Goal: Information Seeking & Learning: Learn about a topic

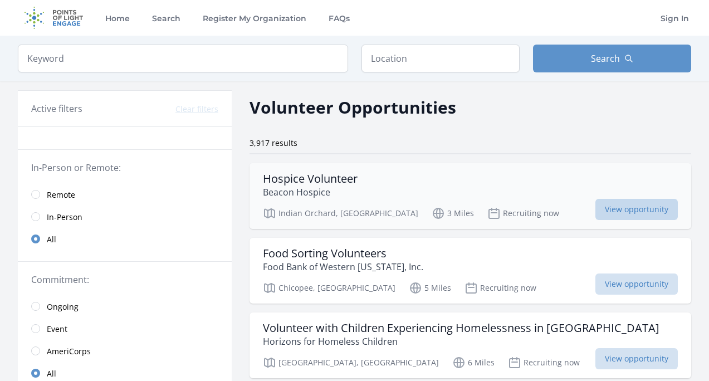
click at [607, 203] on span "View opportunity" at bounding box center [637, 209] width 82 height 21
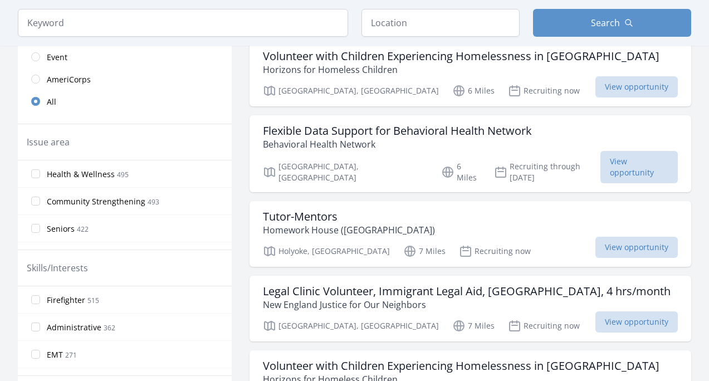
scroll to position [275, 0]
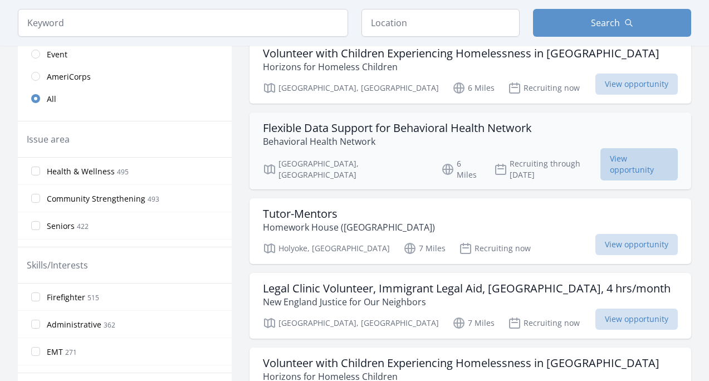
click at [601, 165] on span "View opportunity" at bounding box center [639, 164] width 77 height 32
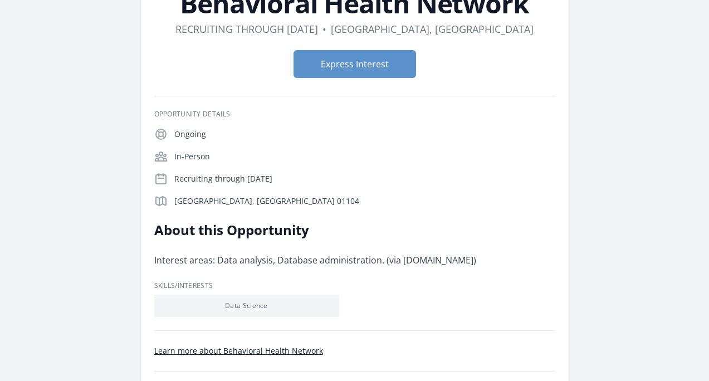
scroll to position [121, 0]
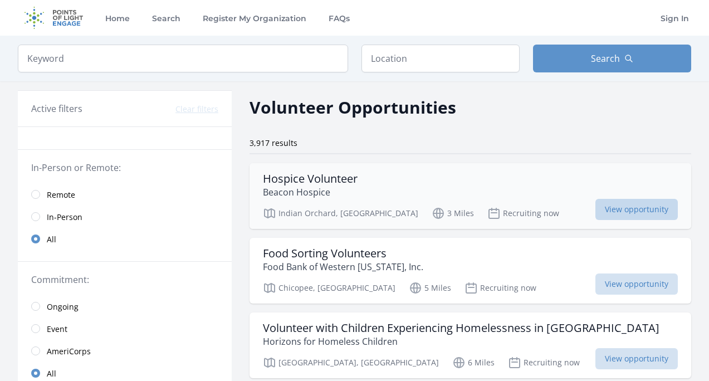
click at [608, 211] on span "View opportunity" at bounding box center [637, 209] width 82 height 21
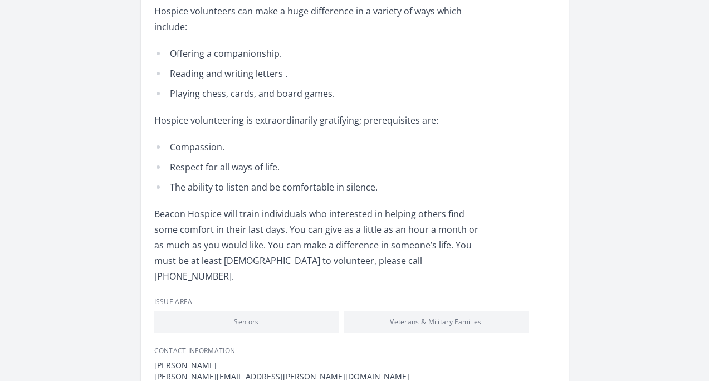
scroll to position [403, 0]
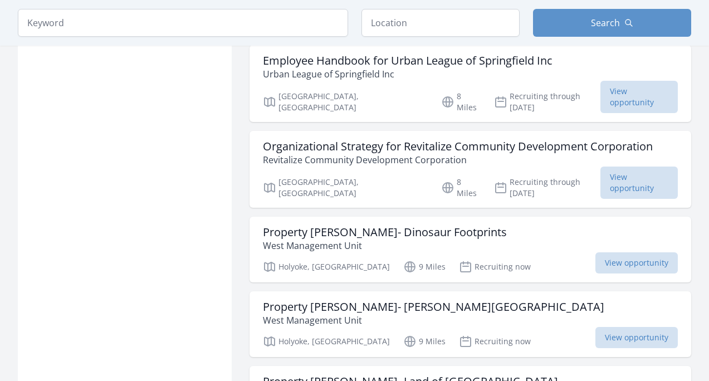
scroll to position [1053, 0]
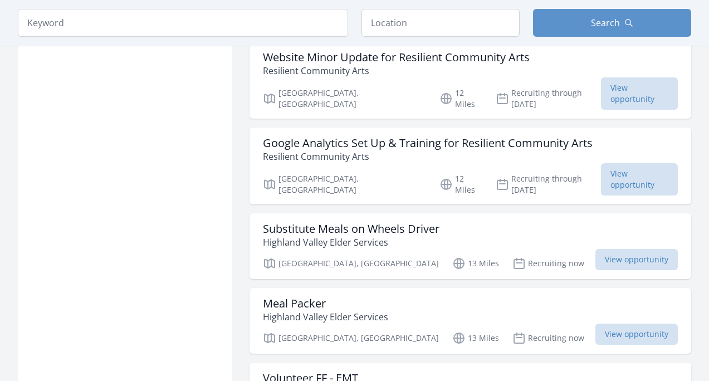
scroll to position [1922, 0]
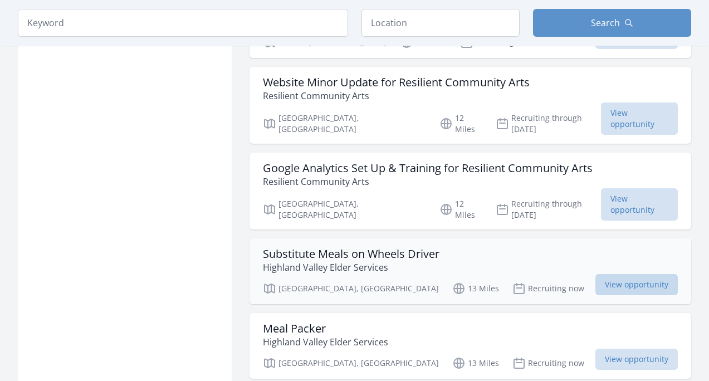
click at [644, 274] on span "View opportunity" at bounding box center [637, 284] width 82 height 21
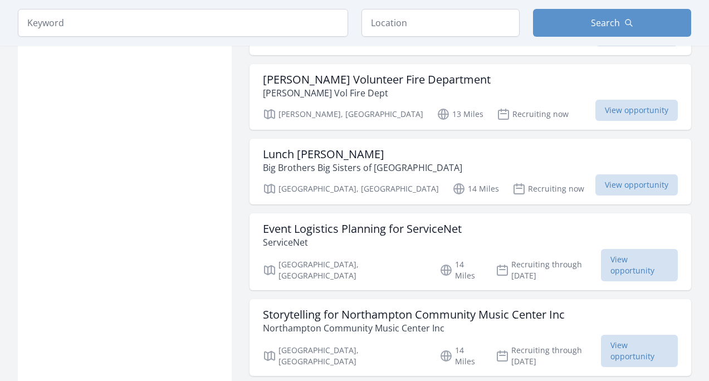
scroll to position [2323, 0]
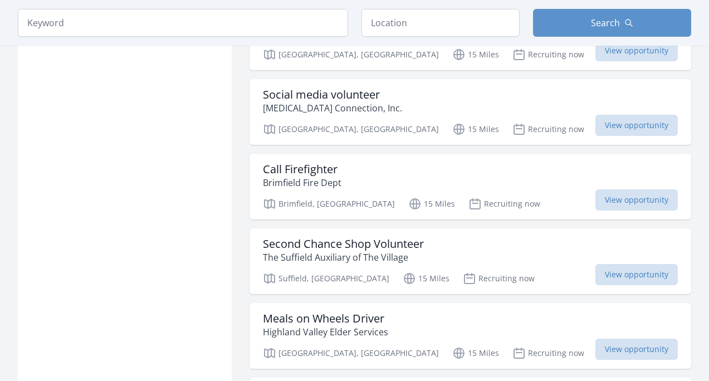
scroll to position [3313, 0]
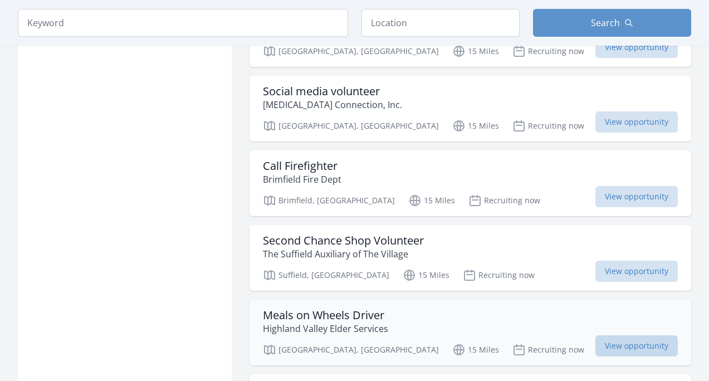
click at [637, 335] on span "View opportunity" at bounding box center [637, 345] width 82 height 21
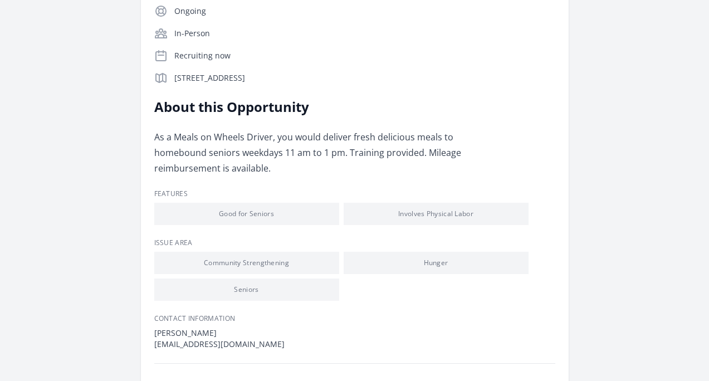
scroll to position [226, 0]
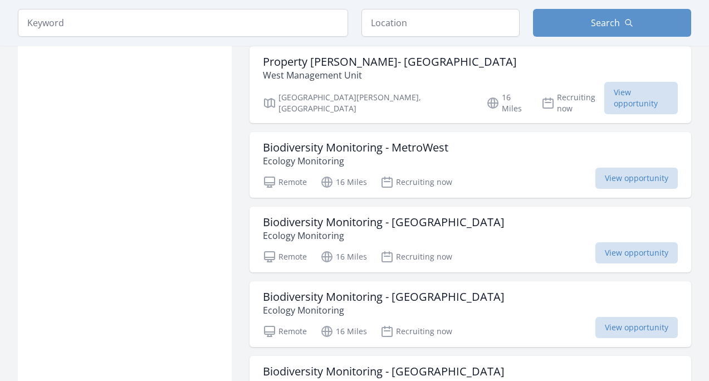
scroll to position [3733, 0]
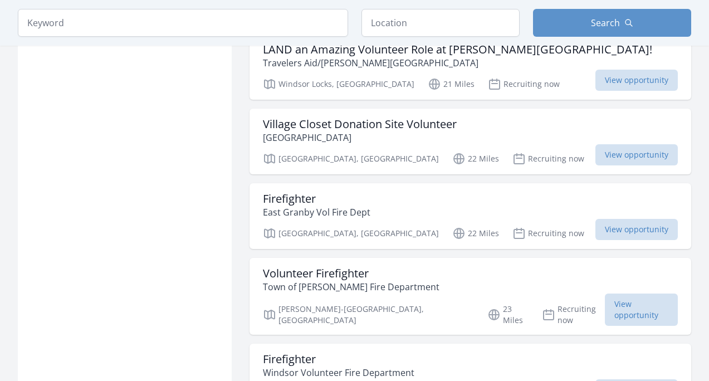
scroll to position [5101, 0]
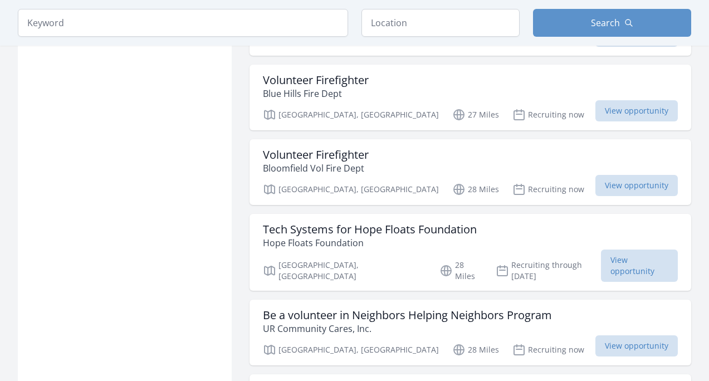
scroll to position [7015, 0]
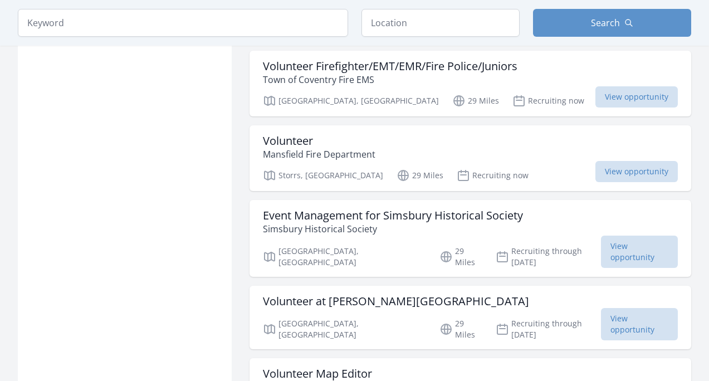
scroll to position [7380, 0]
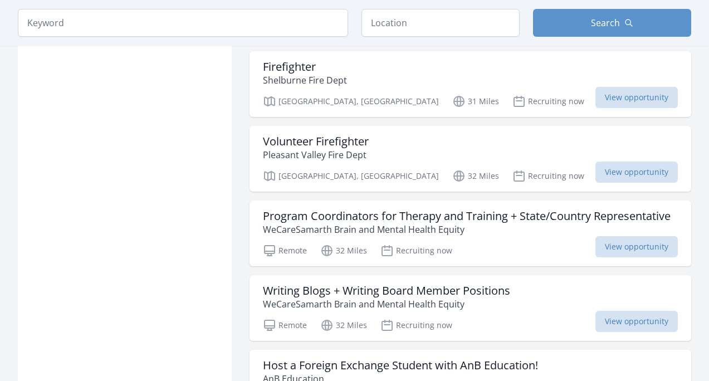
scroll to position [9002, 0]
